Goal: Navigation & Orientation: Find specific page/section

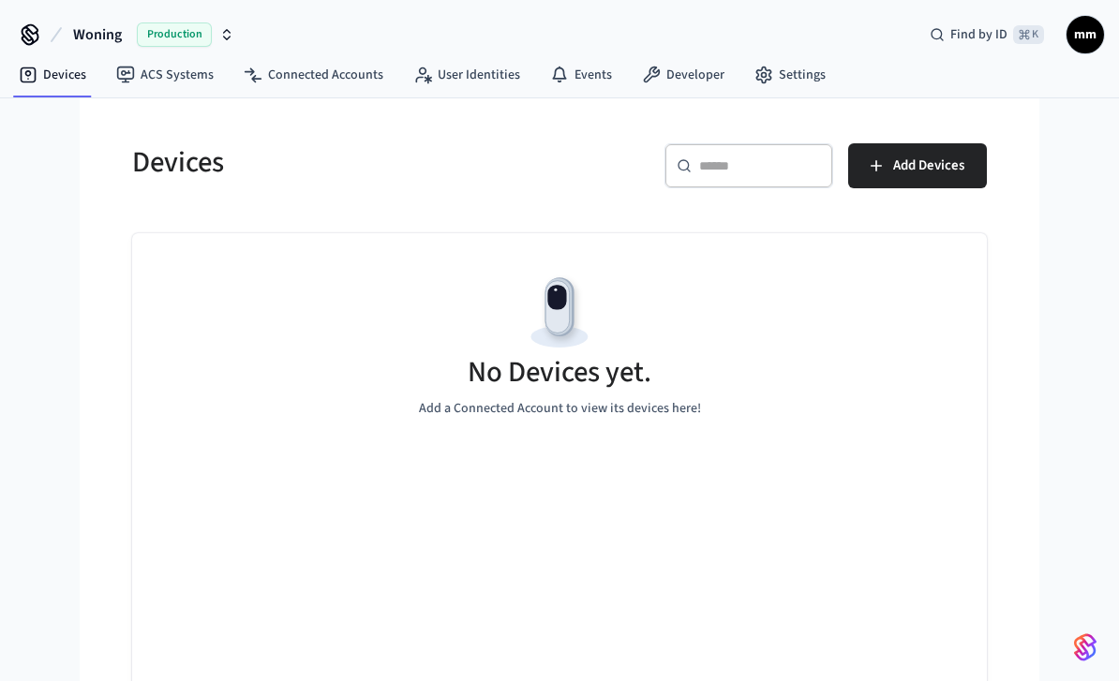
click at [163, 69] on link "ACS Systems" at bounding box center [164, 75] width 127 height 34
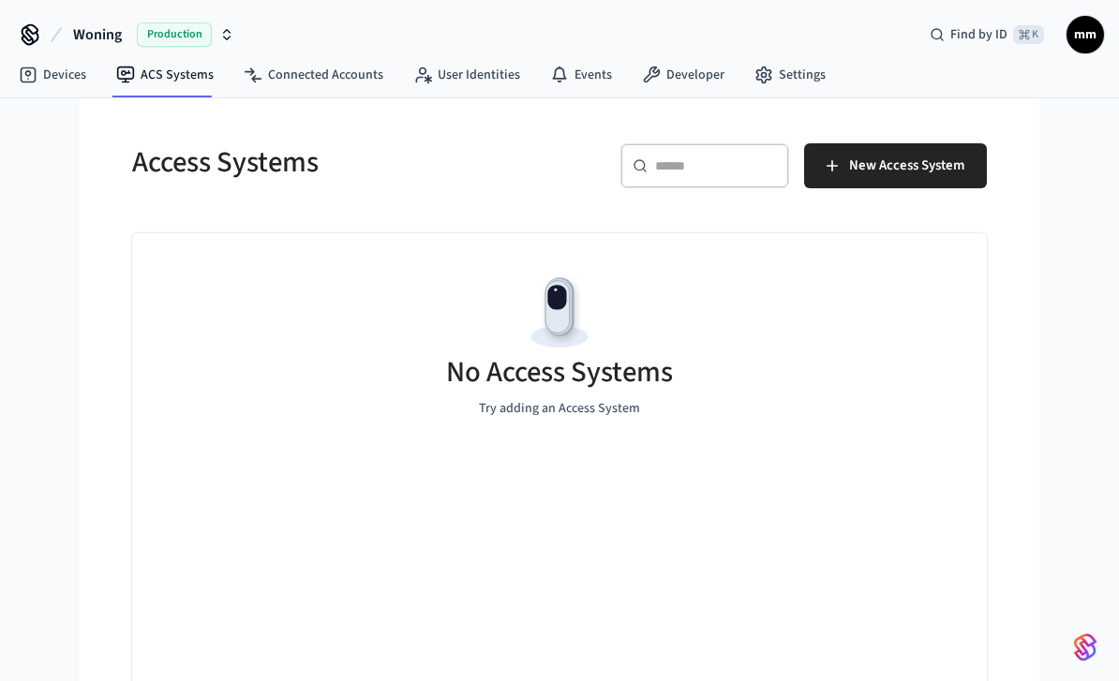
click at [943, 166] on span "New Access System" at bounding box center [906, 166] width 115 height 24
click at [939, 163] on span "New Access System" at bounding box center [906, 166] width 115 height 24
click at [966, 159] on button "New Access System" at bounding box center [895, 165] width 183 height 45
click at [935, 166] on span "New Access System" at bounding box center [906, 166] width 115 height 24
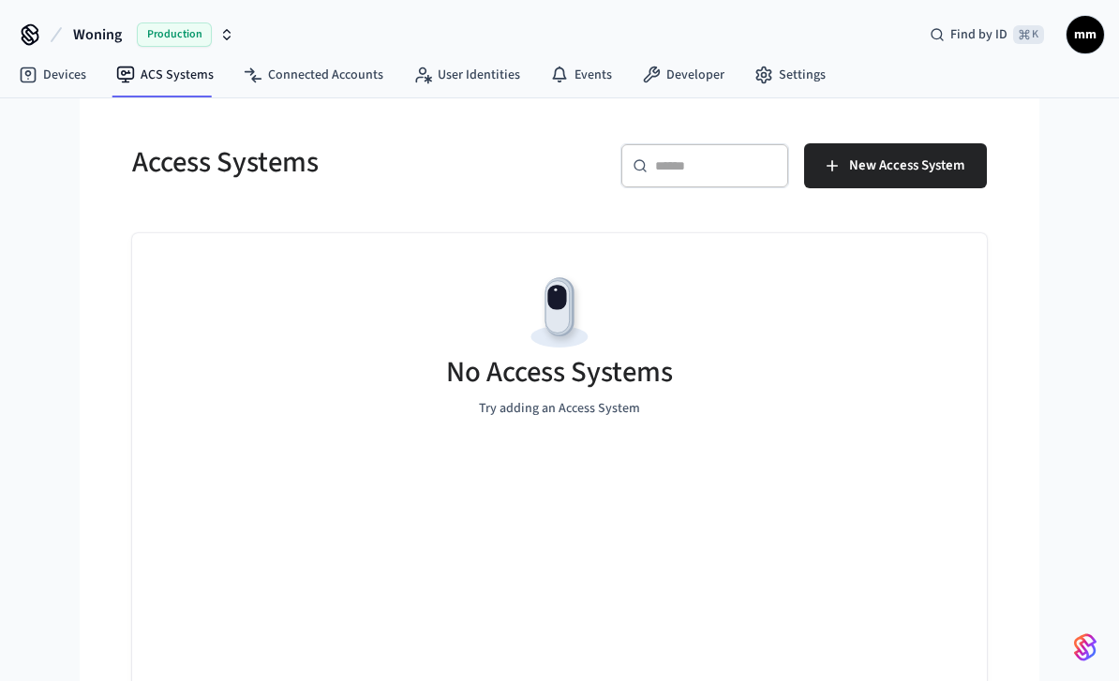
click at [277, 68] on link "Connected Accounts" at bounding box center [314, 75] width 170 height 34
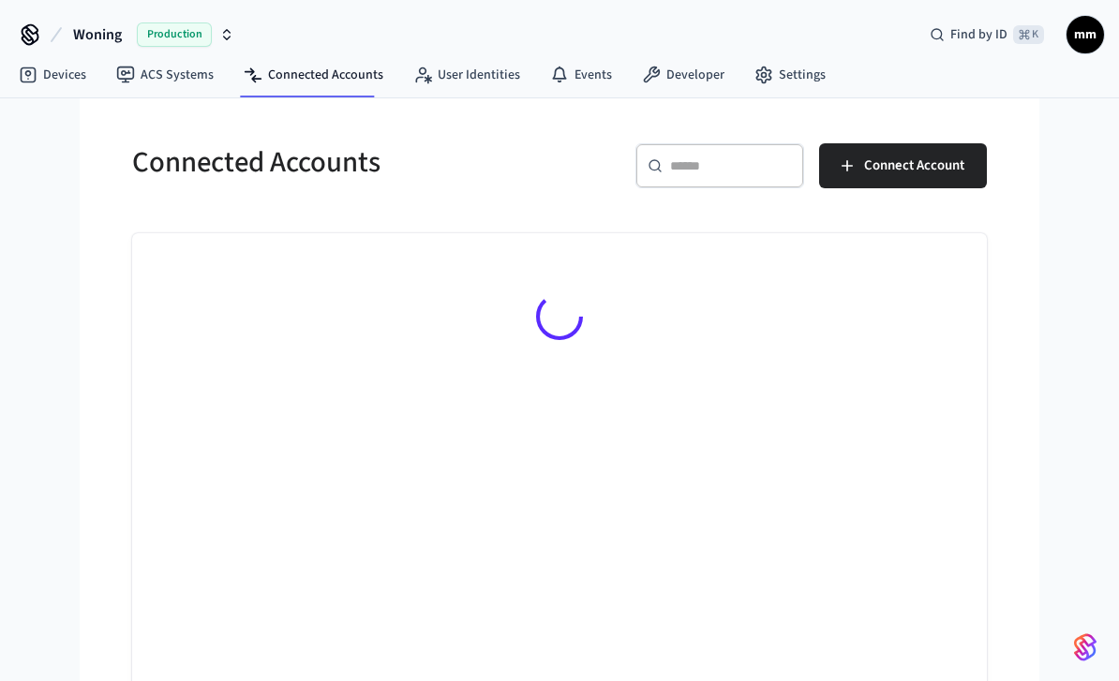
click at [946, 176] on span "Connect Account" at bounding box center [914, 166] width 100 height 24
click at [963, 167] on span "Connect Account" at bounding box center [914, 166] width 100 height 24
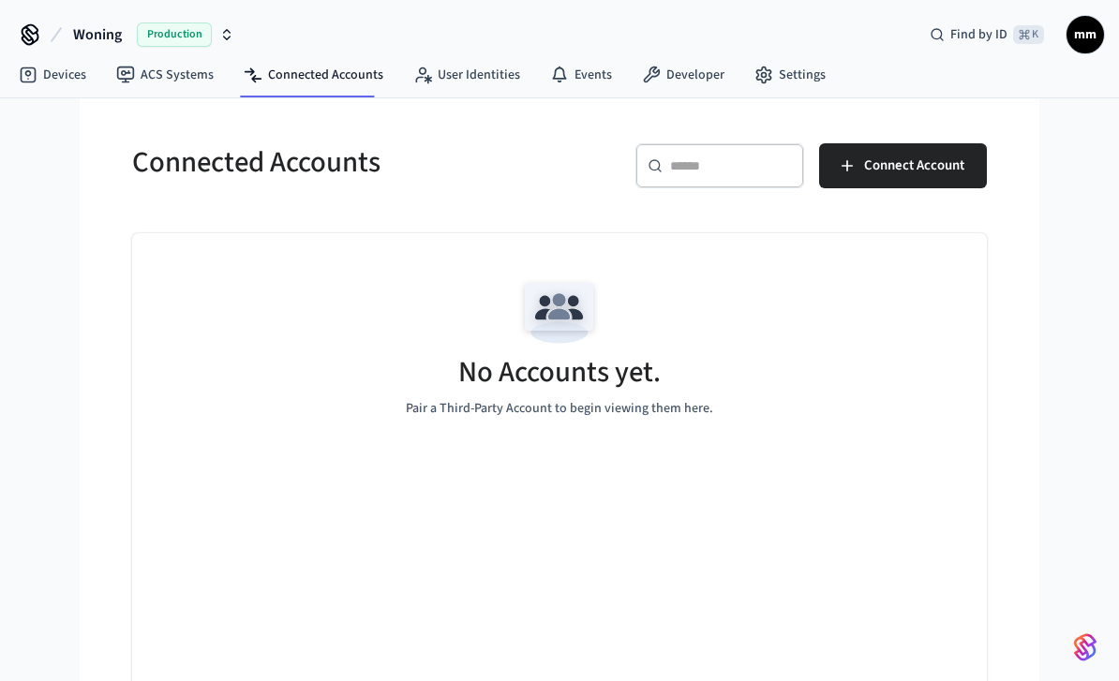
click at [963, 166] on span "Connect Account" at bounding box center [914, 166] width 100 height 24
click at [956, 171] on span "Connect Account" at bounding box center [914, 166] width 100 height 24
click at [956, 170] on span "Connect Account" at bounding box center [914, 166] width 100 height 24
click at [659, 83] on link "Developer" at bounding box center [683, 75] width 112 height 34
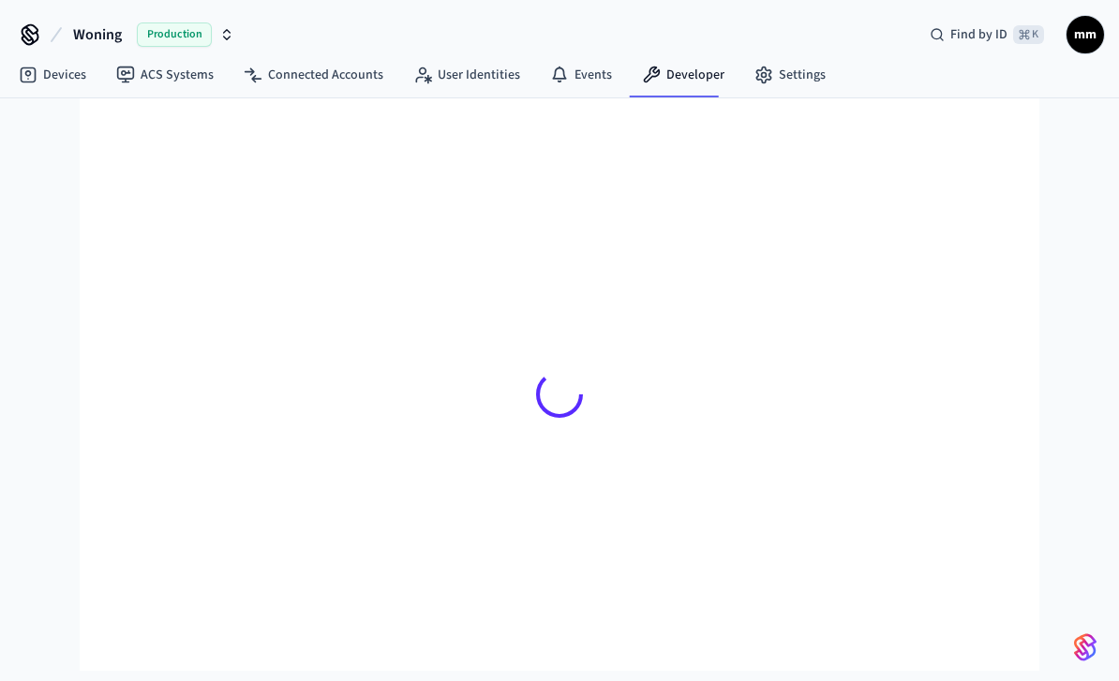
click at [575, 79] on link "Events" at bounding box center [581, 75] width 92 height 34
click at [171, 41] on span "Production" at bounding box center [174, 34] width 75 height 24
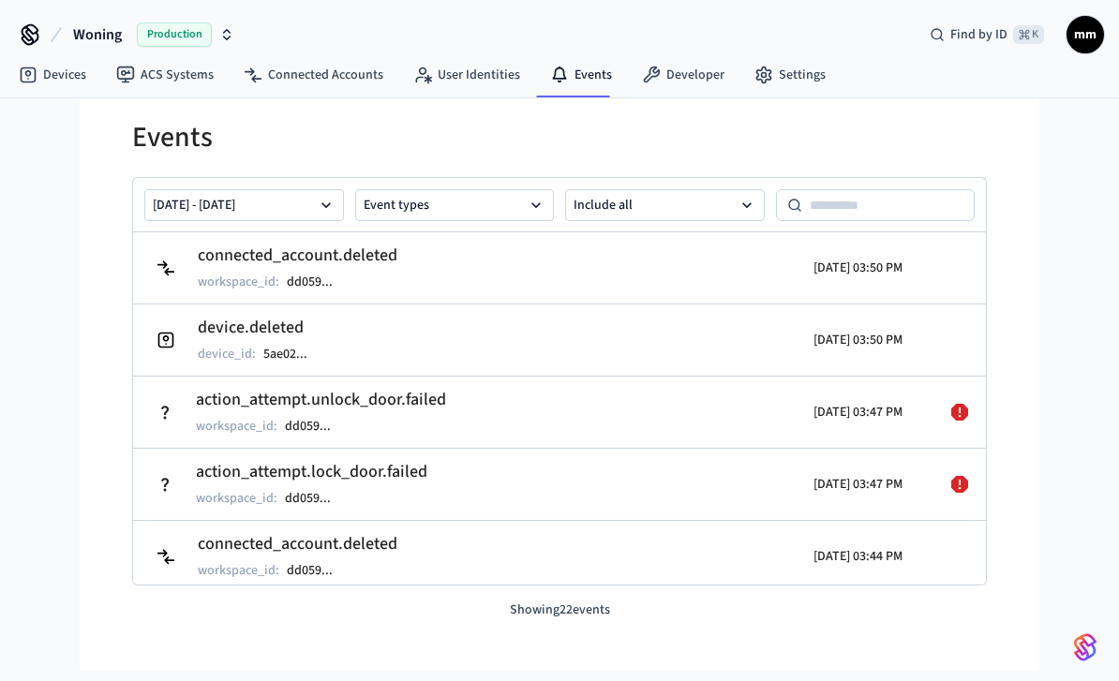
click at [172, 40] on span "Production" at bounding box center [174, 34] width 75 height 24
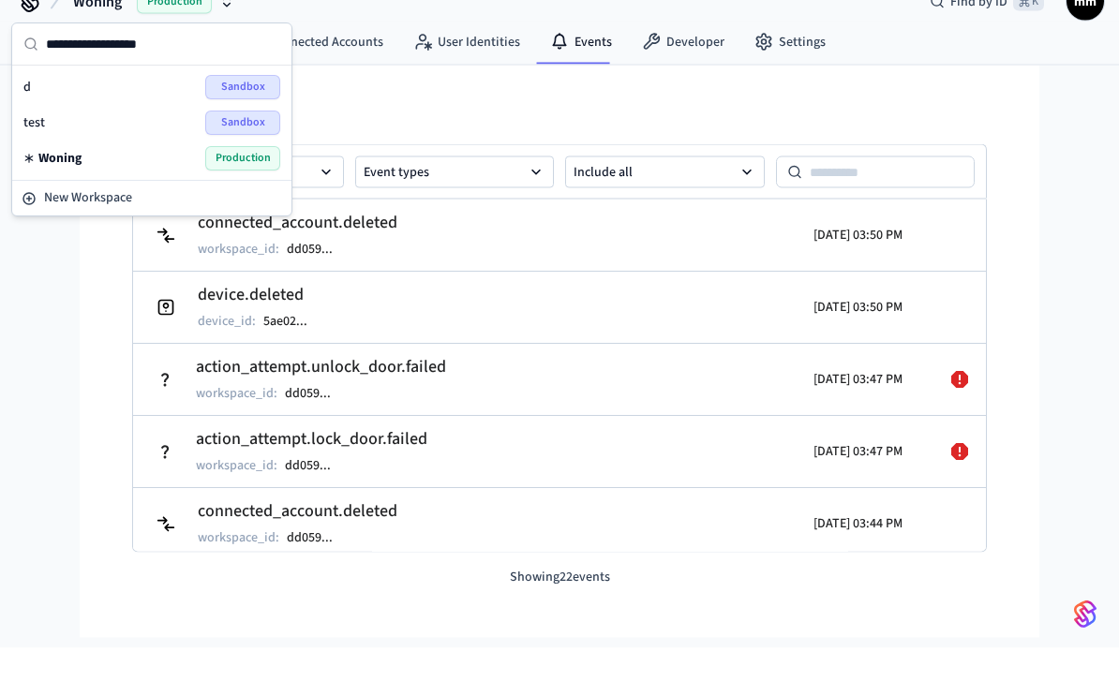
click at [950, 401] on icon at bounding box center [960, 412] width 22 height 22
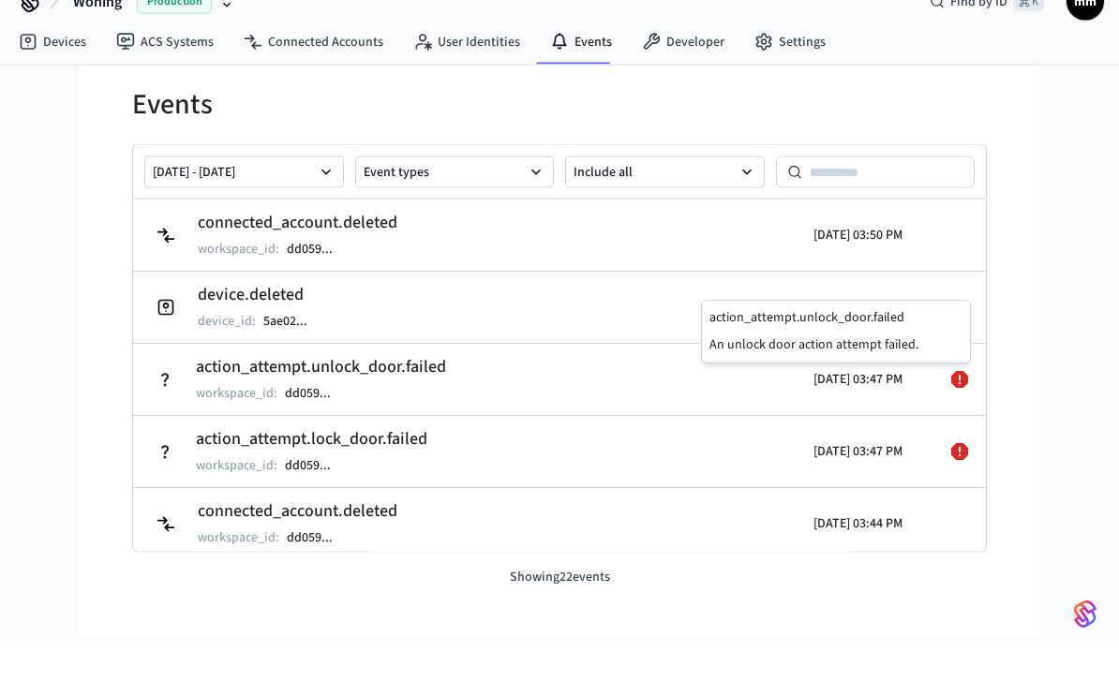
scroll to position [34, 0]
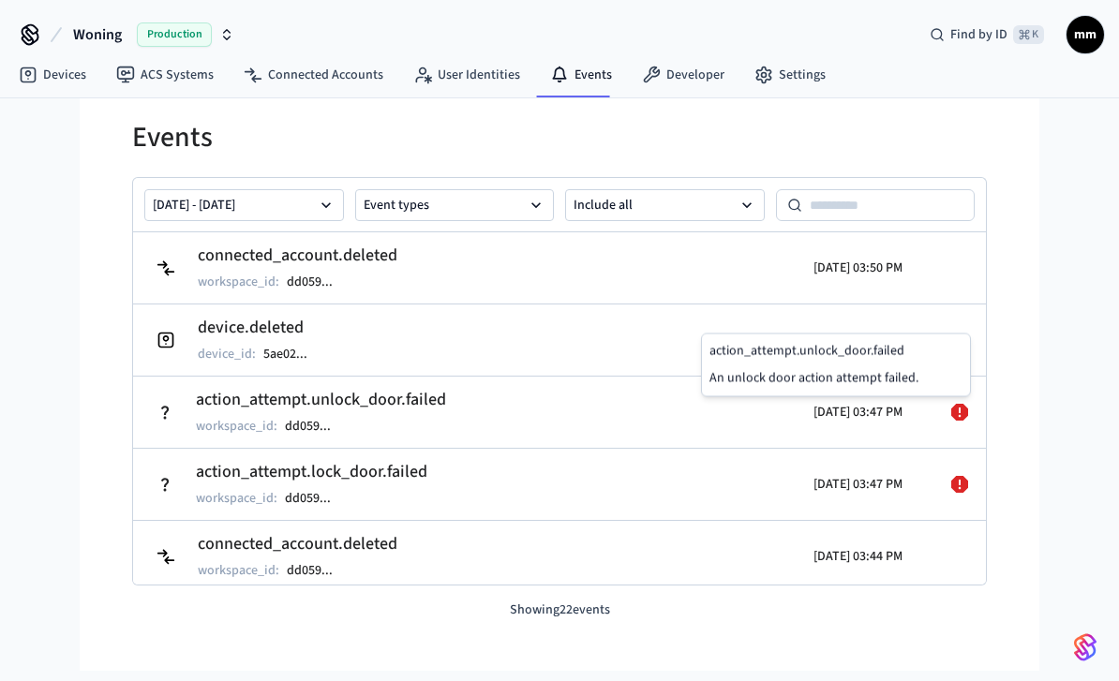
click at [954, 404] on icon at bounding box center [959, 412] width 17 height 17
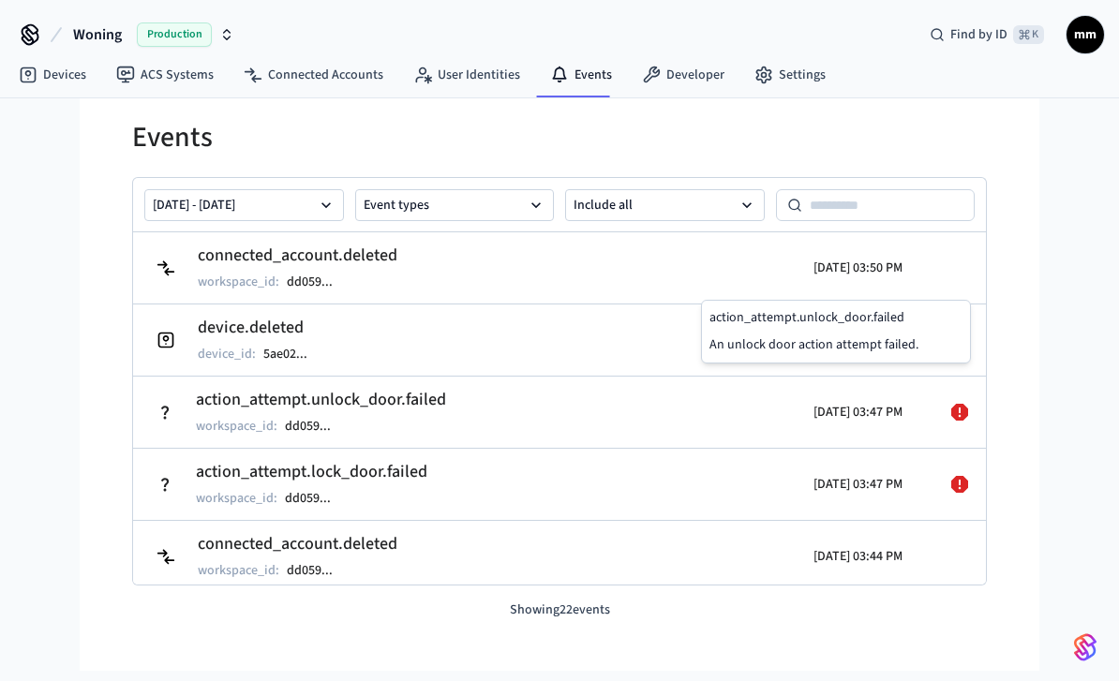
click at [953, 404] on icon at bounding box center [959, 412] width 17 height 17
click at [950, 401] on icon at bounding box center [960, 412] width 22 height 22
click at [49, 77] on link "Devices" at bounding box center [52, 75] width 97 height 34
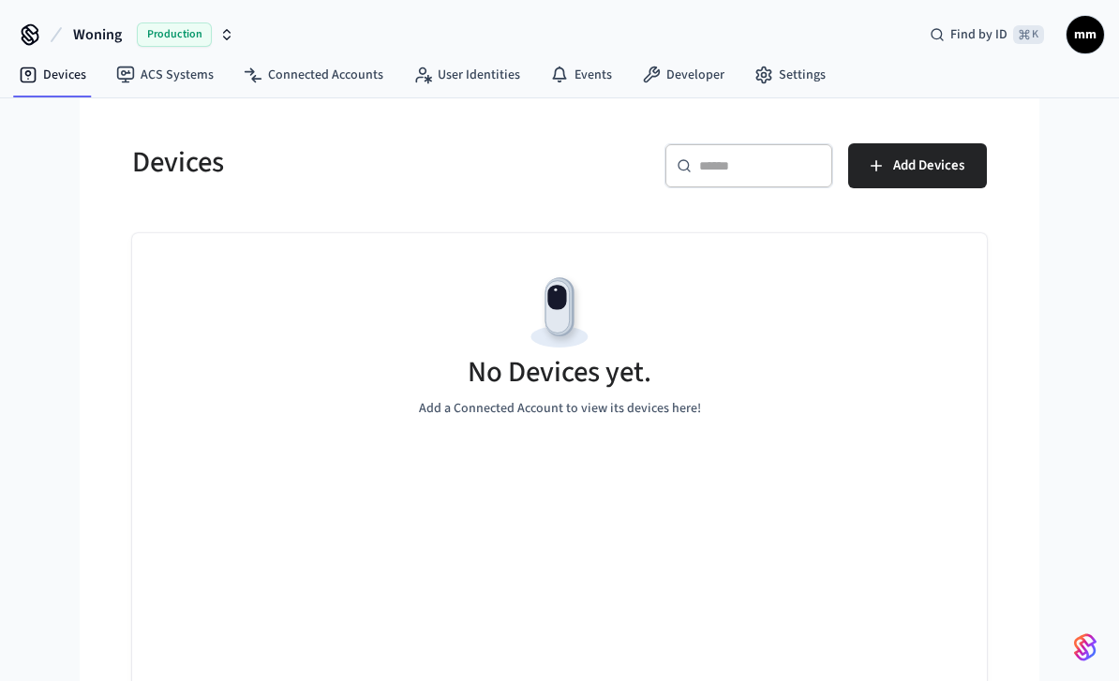
click at [162, 38] on span "Production" at bounding box center [174, 34] width 75 height 24
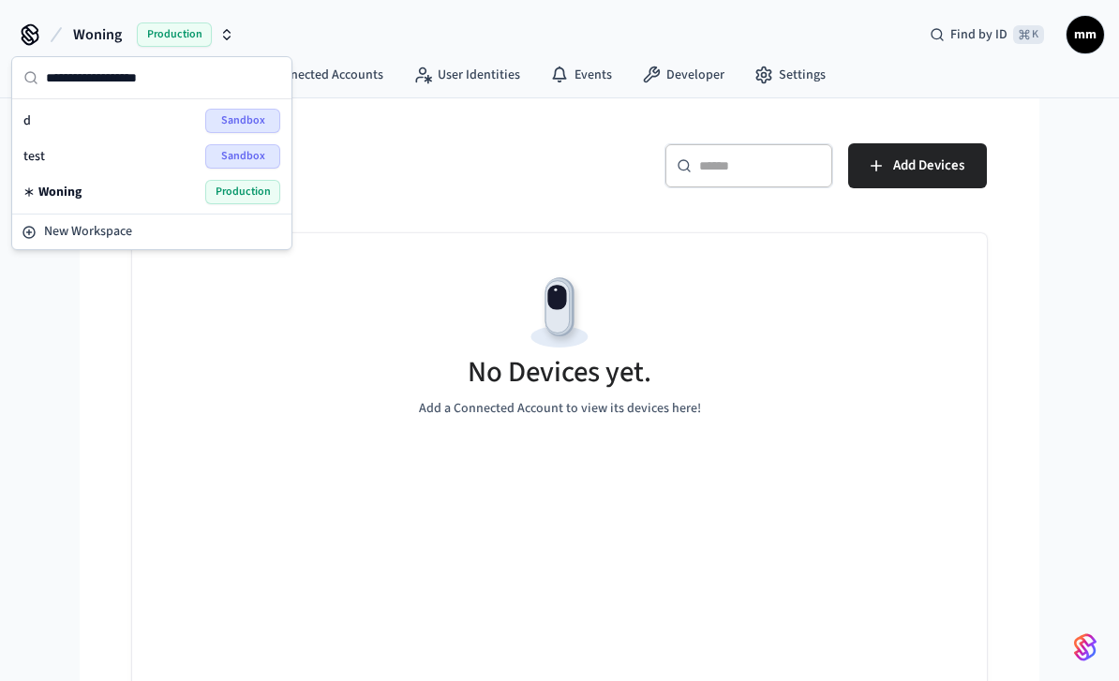
click at [72, 131] on div "d Sandbox" at bounding box center [151, 121] width 257 height 24
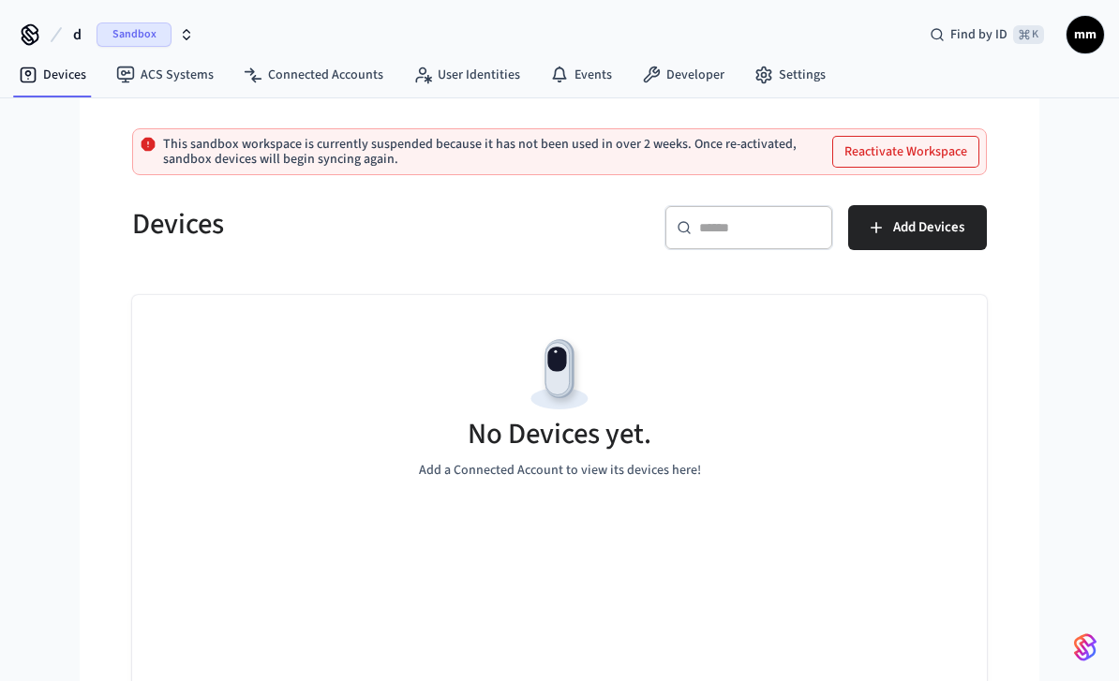
click at [132, 45] on span "Sandbox" at bounding box center [134, 34] width 75 height 24
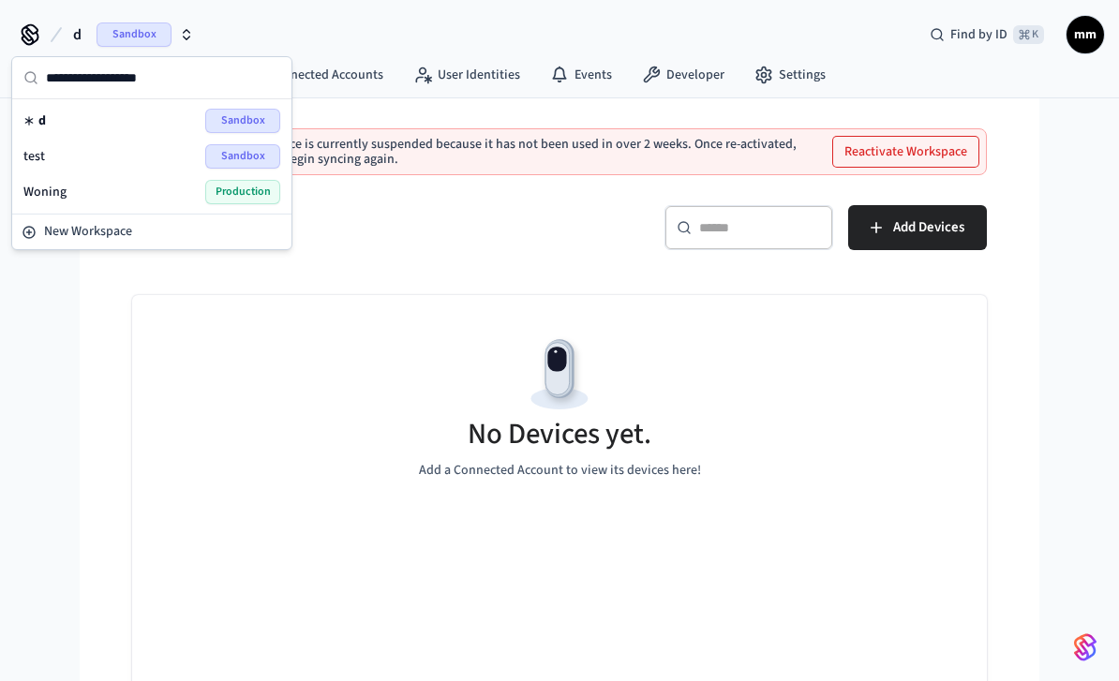
click at [69, 181] on div "Woning Production" at bounding box center [151, 192] width 257 height 24
